Goal: Transaction & Acquisition: Book appointment/travel/reservation

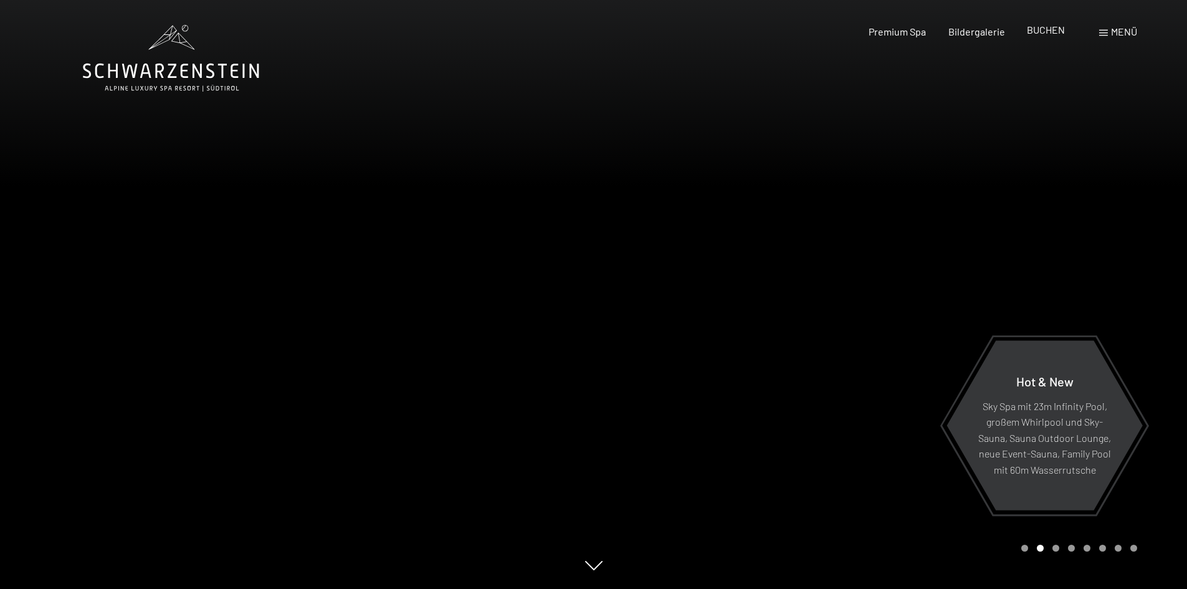
click at [1043, 30] on span "BUCHEN" at bounding box center [1046, 30] width 38 height 12
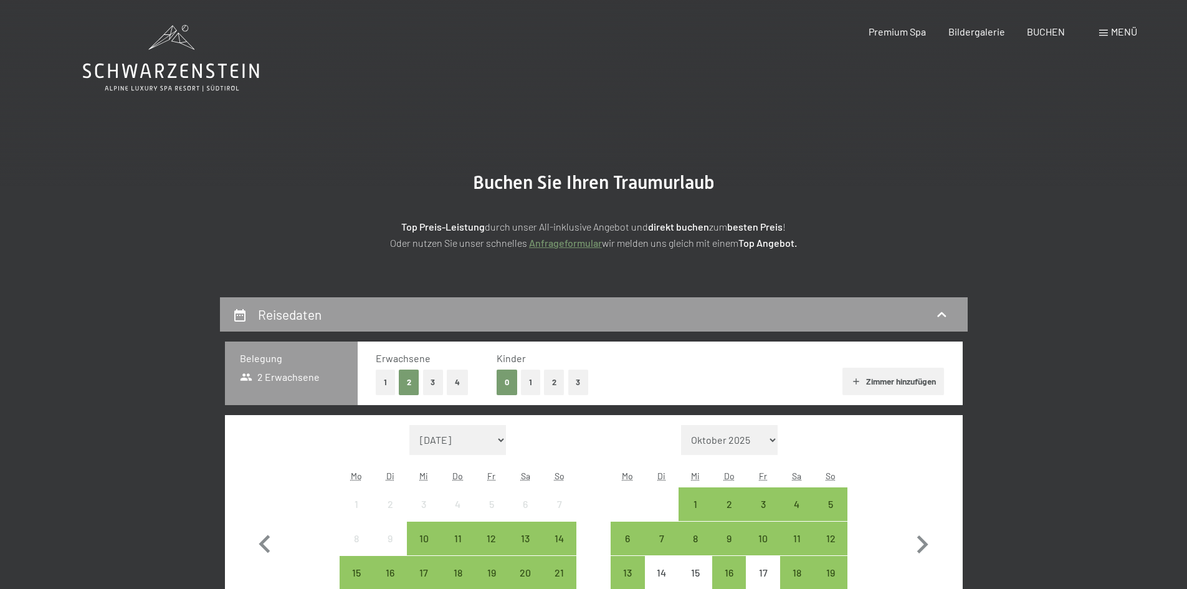
click at [1103, 34] on span at bounding box center [1103, 33] width 9 height 6
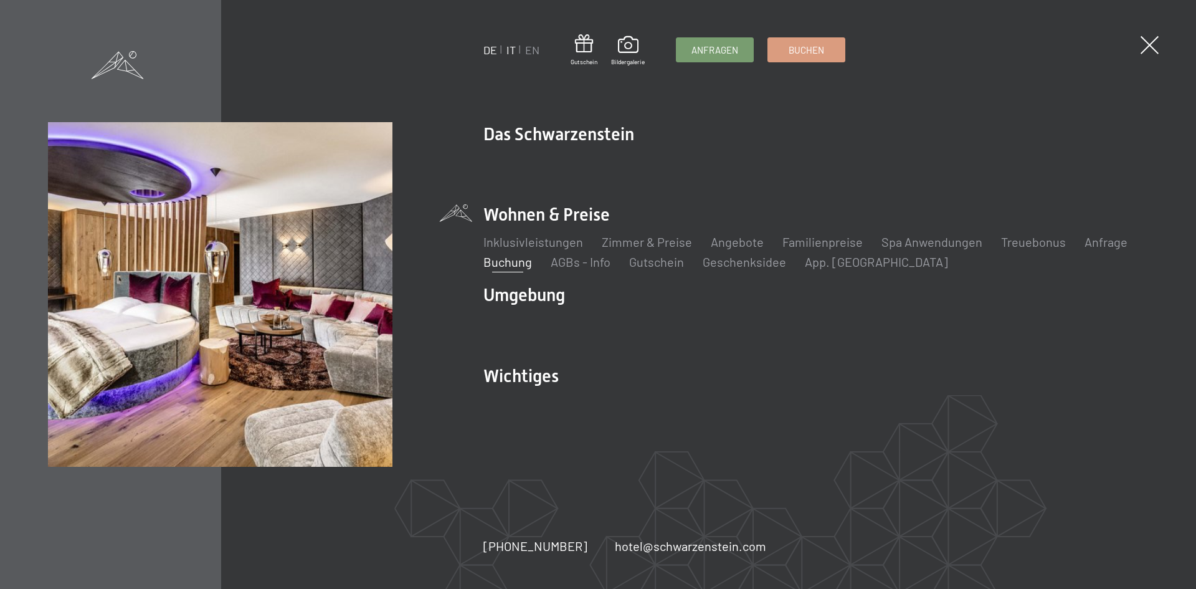
click at [506, 49] on link "IT" at bounding box center [510, 50] width 9 height 14
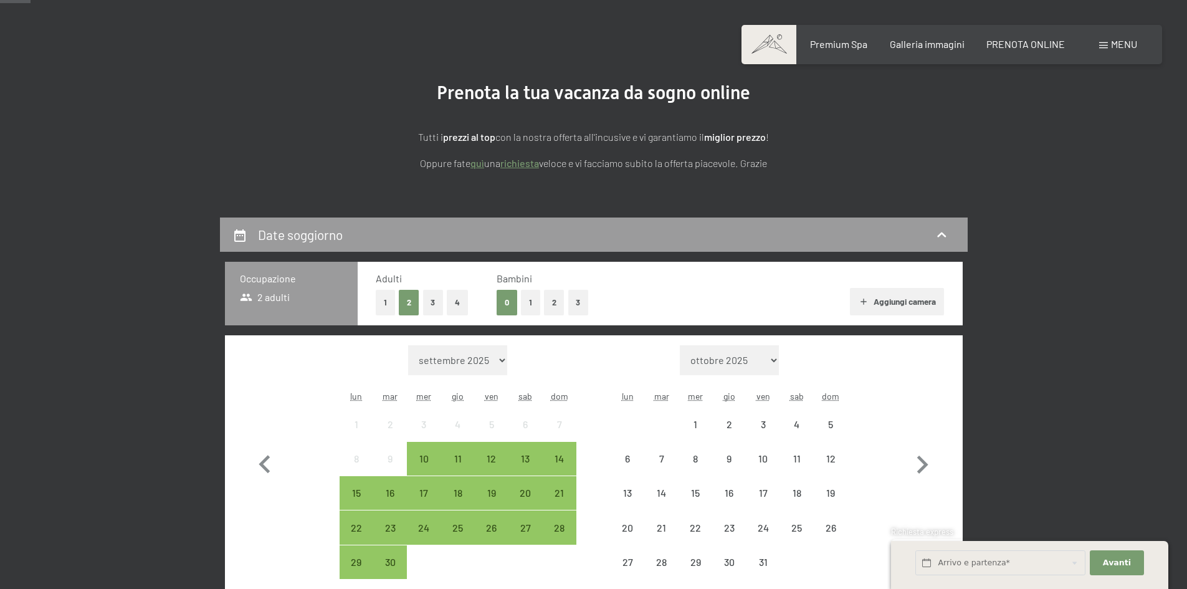
scroll to position [125, 0]
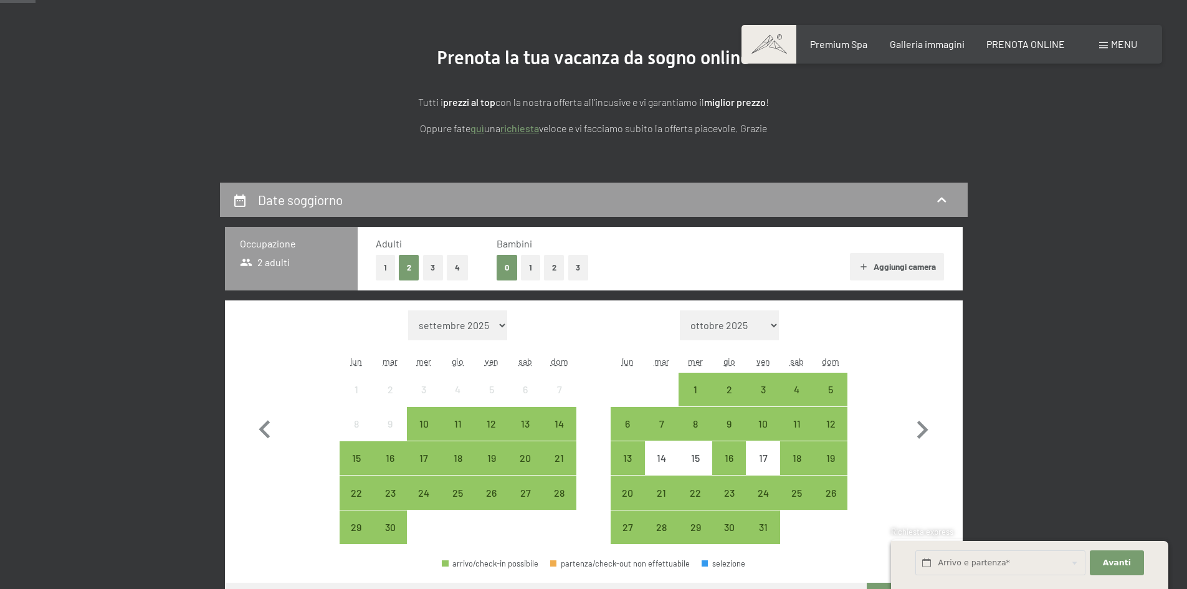
click at [531, 263] on button "1" at bounding box center [530, 268] width 19 height 26
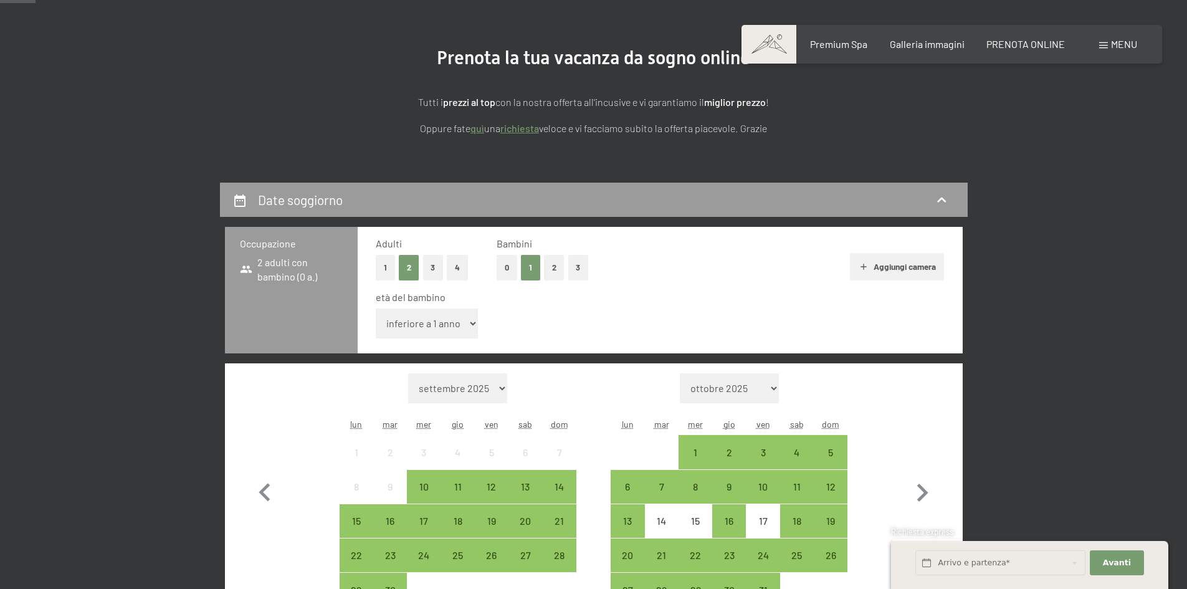
click at [460, 330] on select "inferiore a 1 anno 1 anno 2 anni 3 anni 4 anni 5 anni 6 anni 7 anni 8 anni 9 an…" at bounding box center [427, 323] width 103 height 30
select select "6"
click at [376, 308] on select "inferiore a 1 anno 1 anno 2 anni 3 anni 4 anni 5 anni 6 anni 7 anni 8 anni 9 an…" at bounding box center [427, 323] width 103 height 30
click at [521, 487] on div "13" at bounding box center [525, 497] width 31 height 31
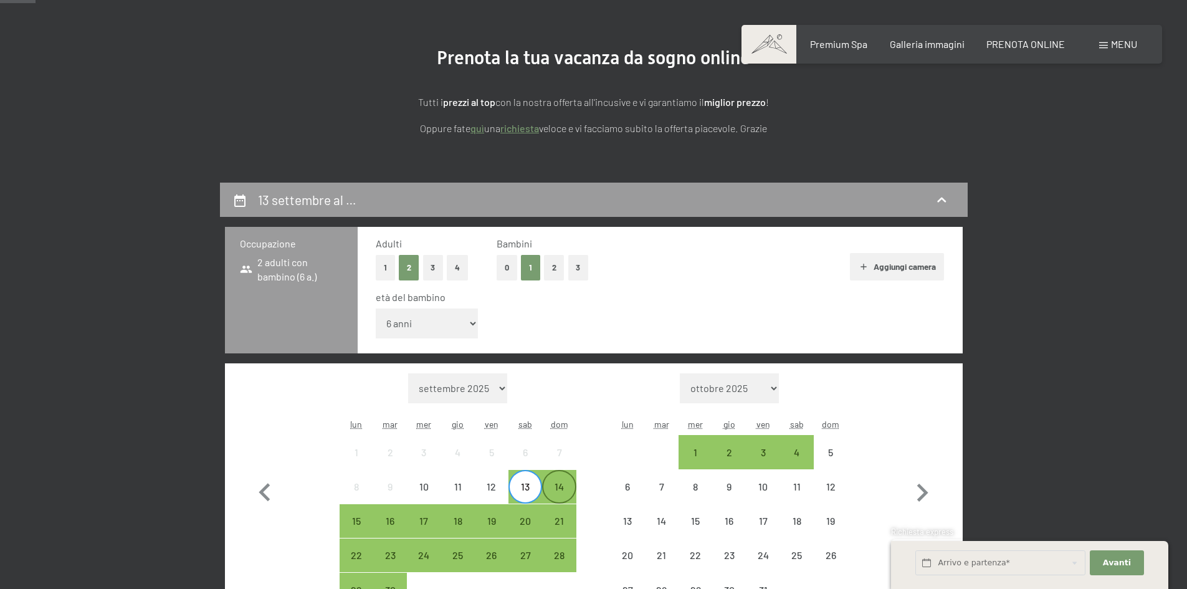
click at [567, 490] on div "14" at bounding box center [558, 497] width 31 height 31
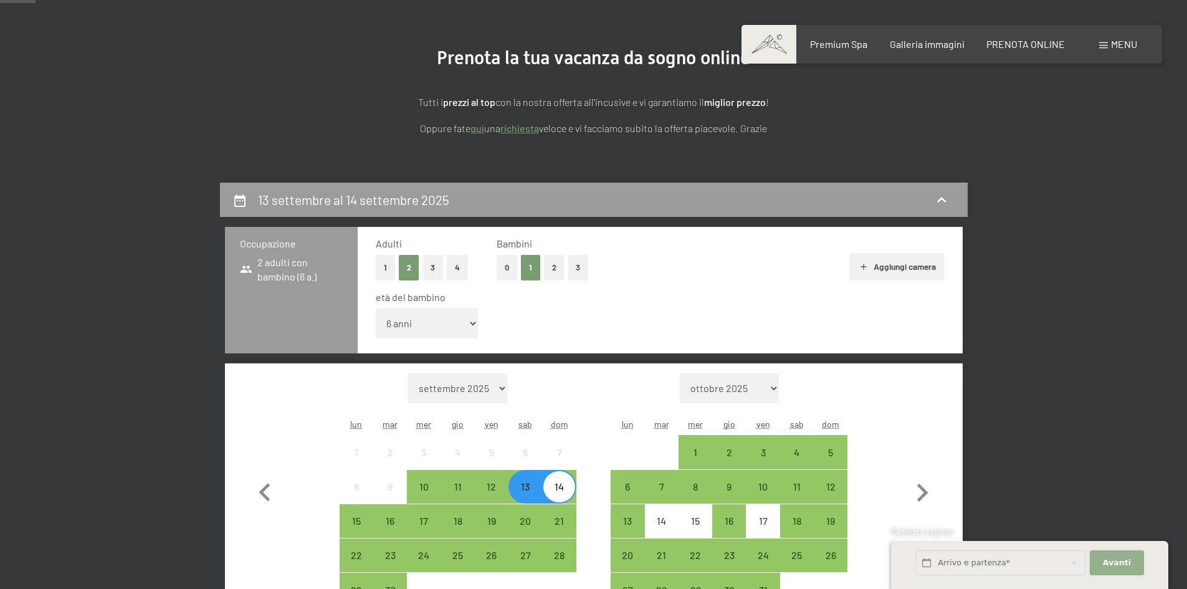
click at [1107, 567] on span "Avanti" at bounding box center [1117, 562] width 28 height 11
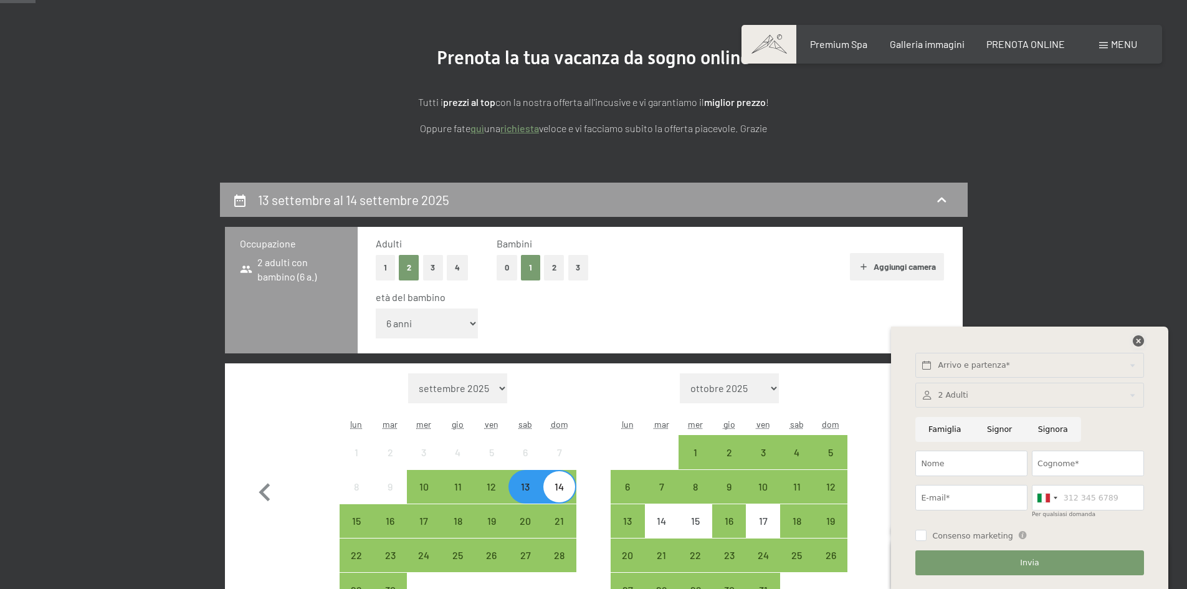
click at [1137, 342] on icon at bounding box center [1137, 340] width 11 height 11
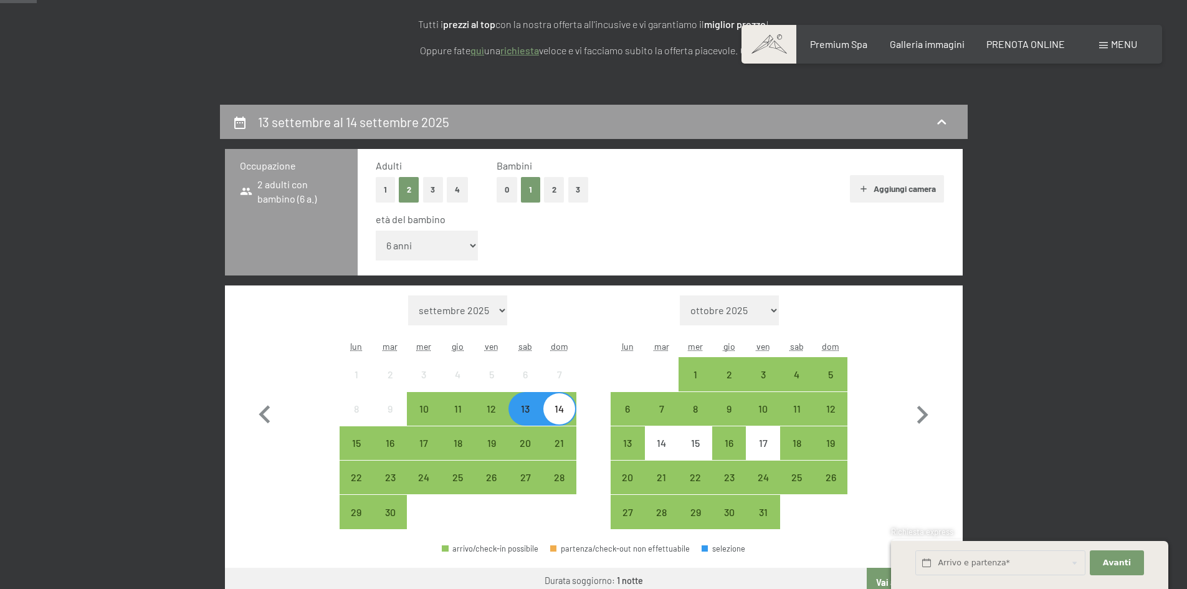
scroll to position [436, 0]
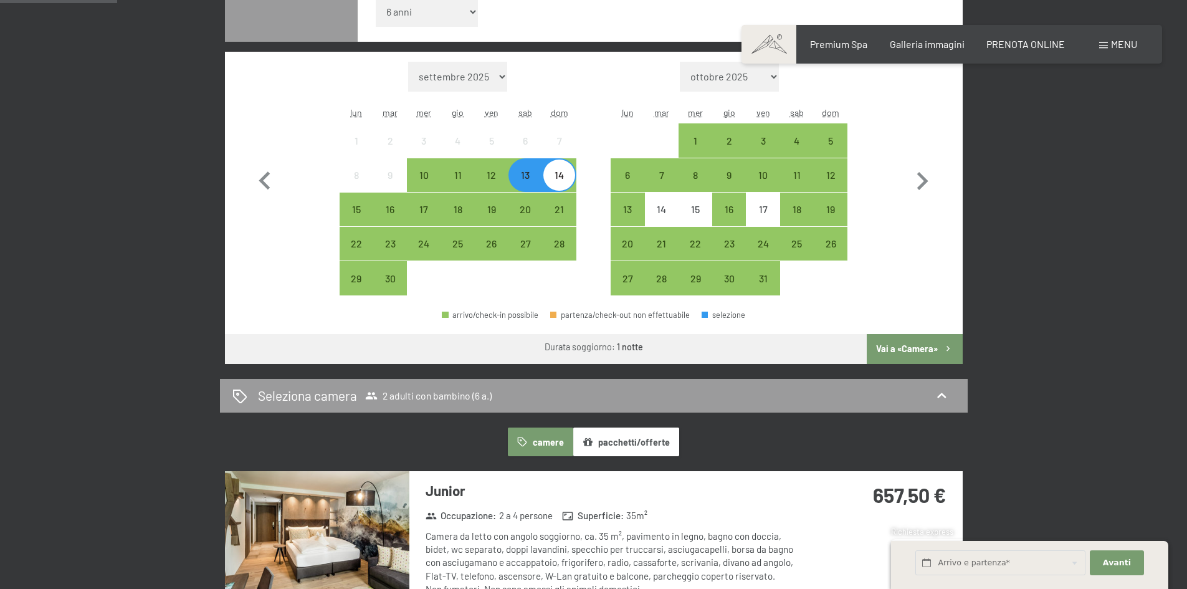
click at [934, 354] on button "Vai a «Camera»" at bounding box center [913, 349] width 95 height 30
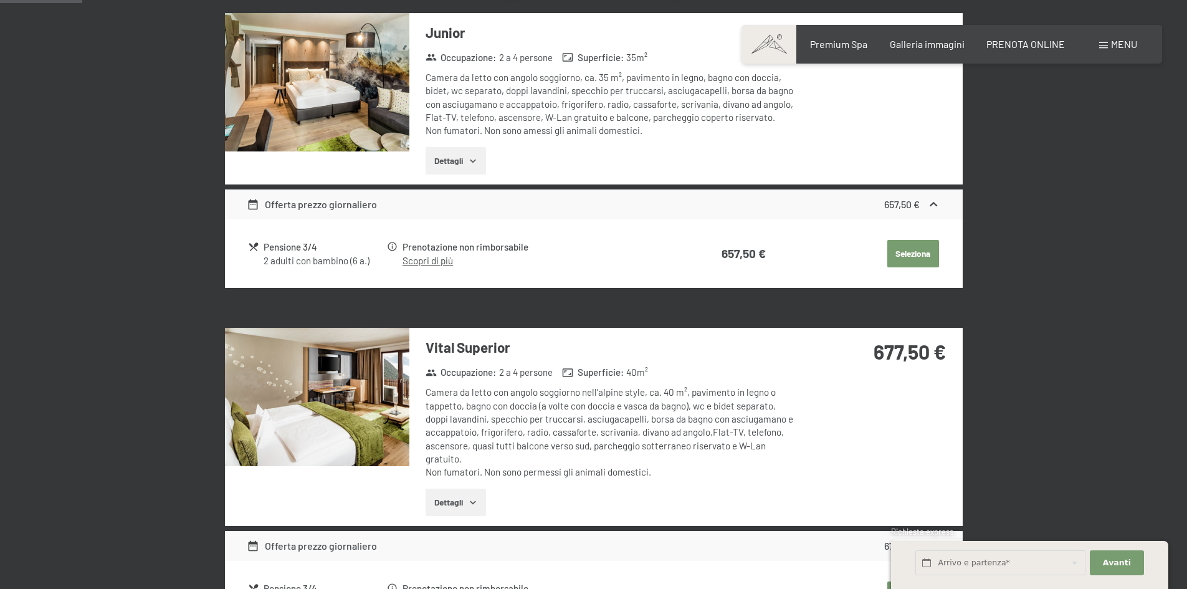
scroll to position [307, 0]
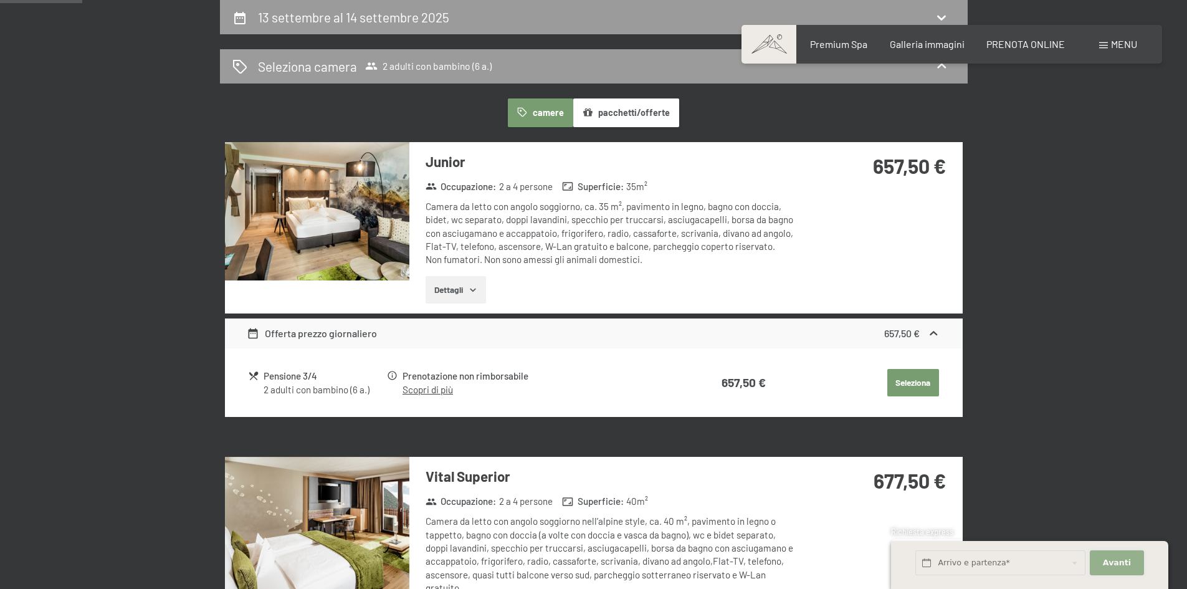
click at [1131, 555] on button "Avanti Nascondere i campi dell'indirizzo" at bounding box center [1116, 563] width 54 height 26
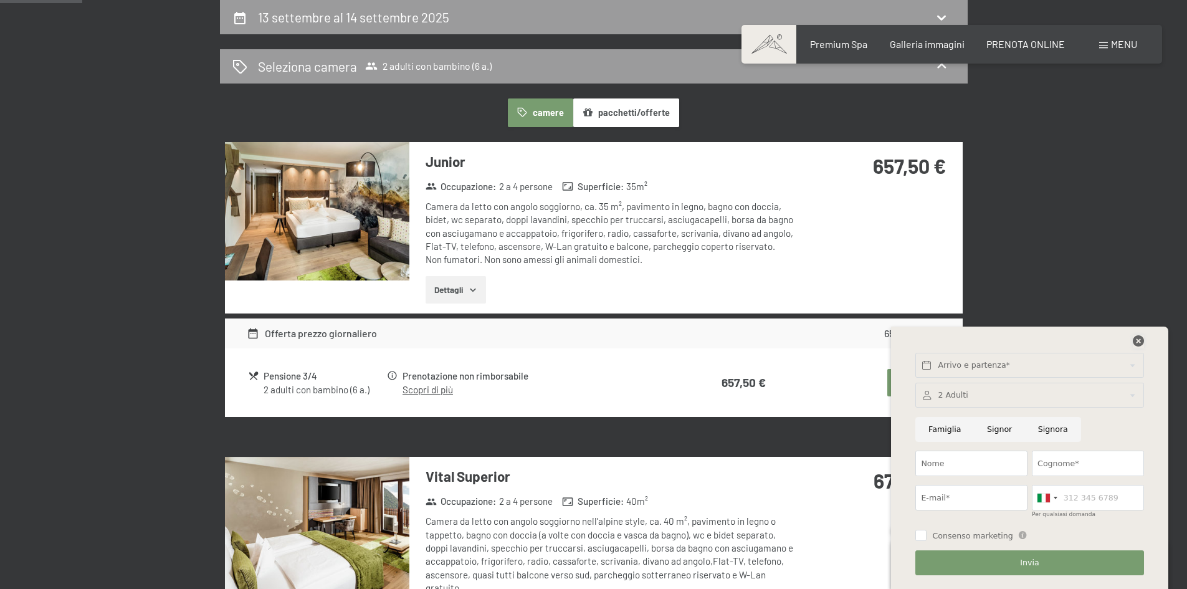
click at [1136, 342] on icon at bounding box center [1137, 340] width 11 height 11
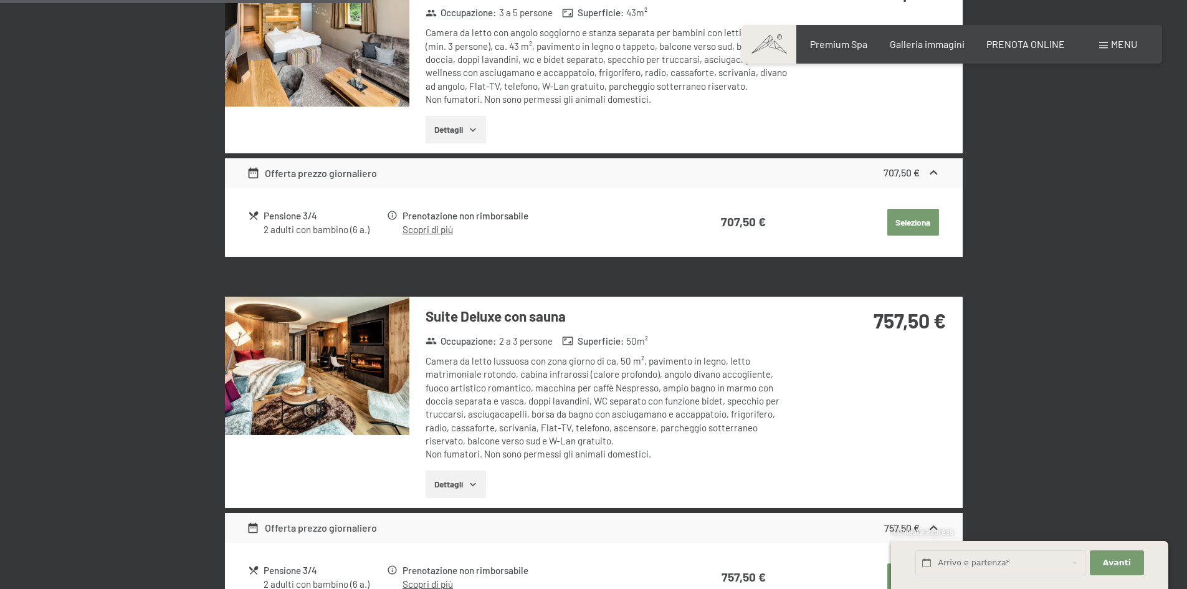
scroll to position [1241, 0]
